Goal: Task Accomplishment & Management: Manage account settings

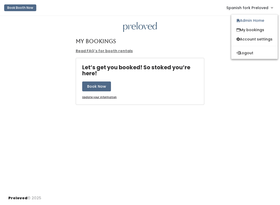
click at [255, 23] on link "Admin Home" at bounding box center [254, 20] width 46 height 9
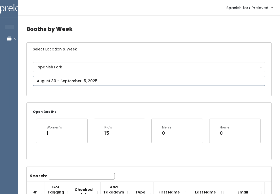
click at [129, 77] on input "text" at bounding box center [149, 81] width 233 height 10
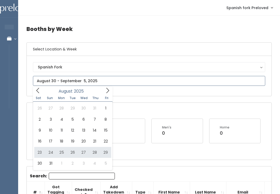
type input "August 23 to August 29"
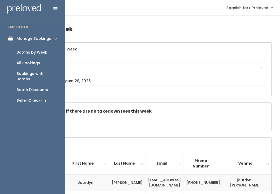
click at [45, 78] on link "Bookings with Booths" at bounding box center [32, 76] width 65 height 16
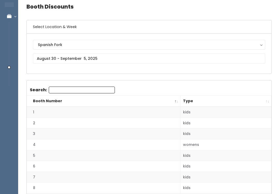
scroll to position [27, 0]
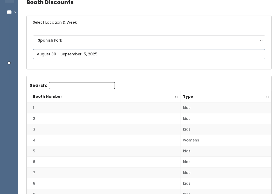
click at [260, 54] on input "text" at bounding box center [149, 54] width 233 height 10
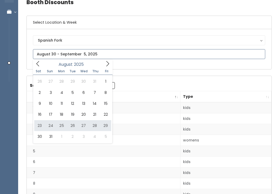
type input "August 23 to August 29"
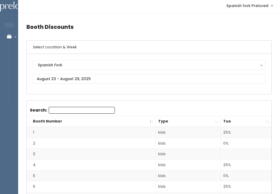
click at [266, 121] on th "Tue" at bounding box center [246, 121] width 51 height 11
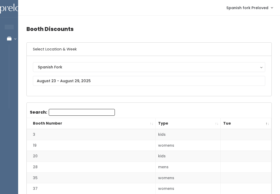
click at [256, 123] on th "Tue" at bounding box center [246, 123] width 51 height 11
